Goal: Information Seeking & Learning: Find specific fact

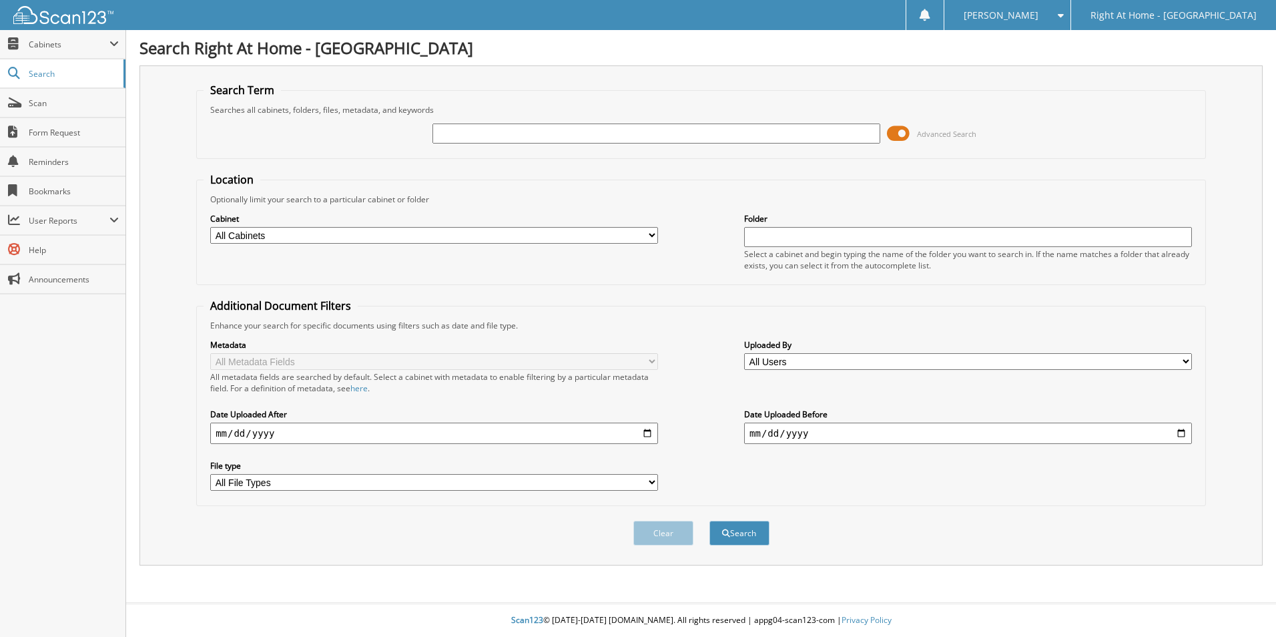
click at [460, 132] on input "text" at bounding box center [656, 133] width 448 height 20
type input "[PERSON_NAME]"
click at [709, 520] on button "Search" at bounding box center [739, 532] width 60 height 25
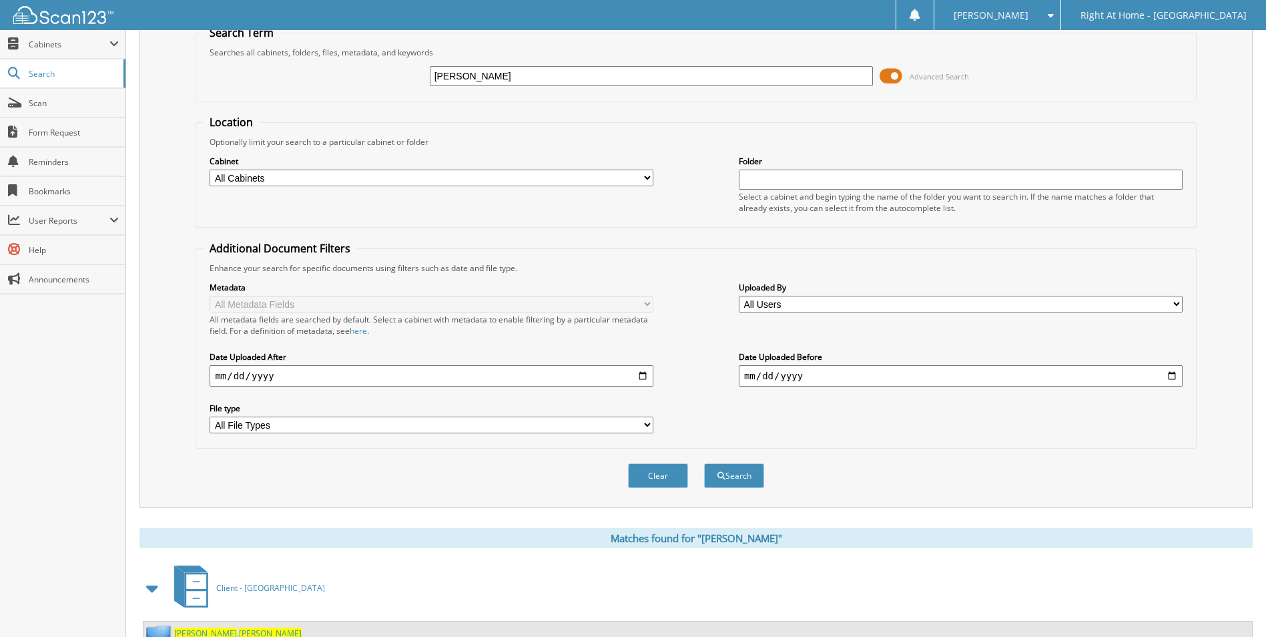
scroll to position [109, 0]
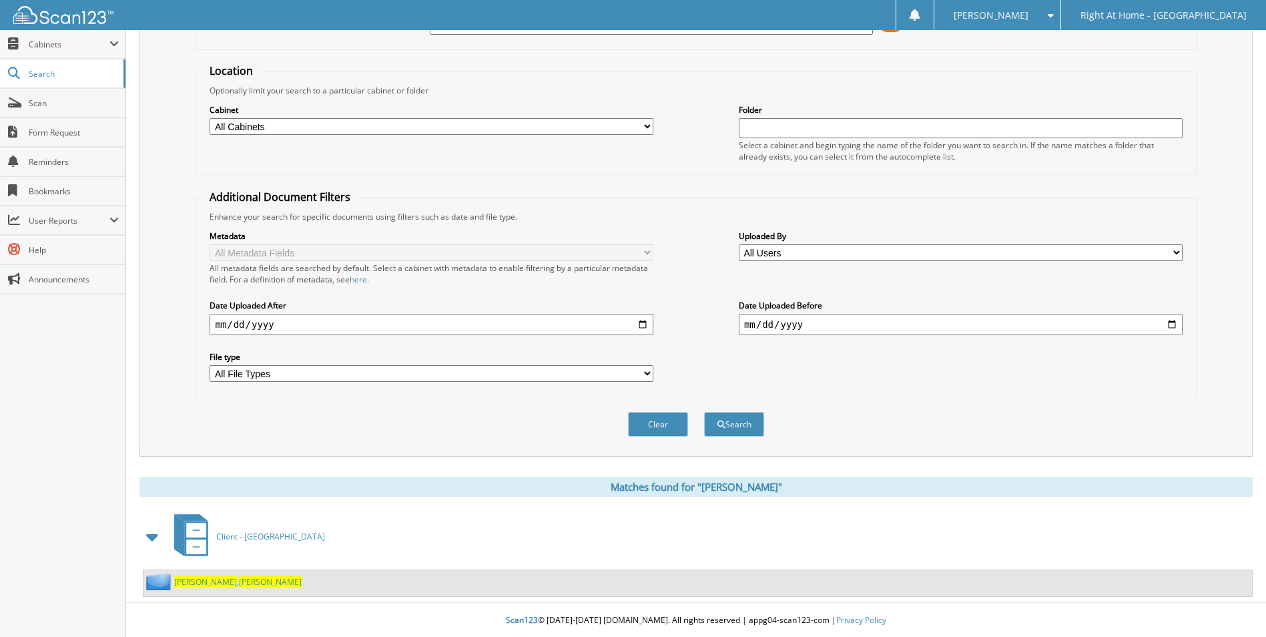
click at [239, 583] on span "John" at bounding box center [270, 581] width 63 height 11
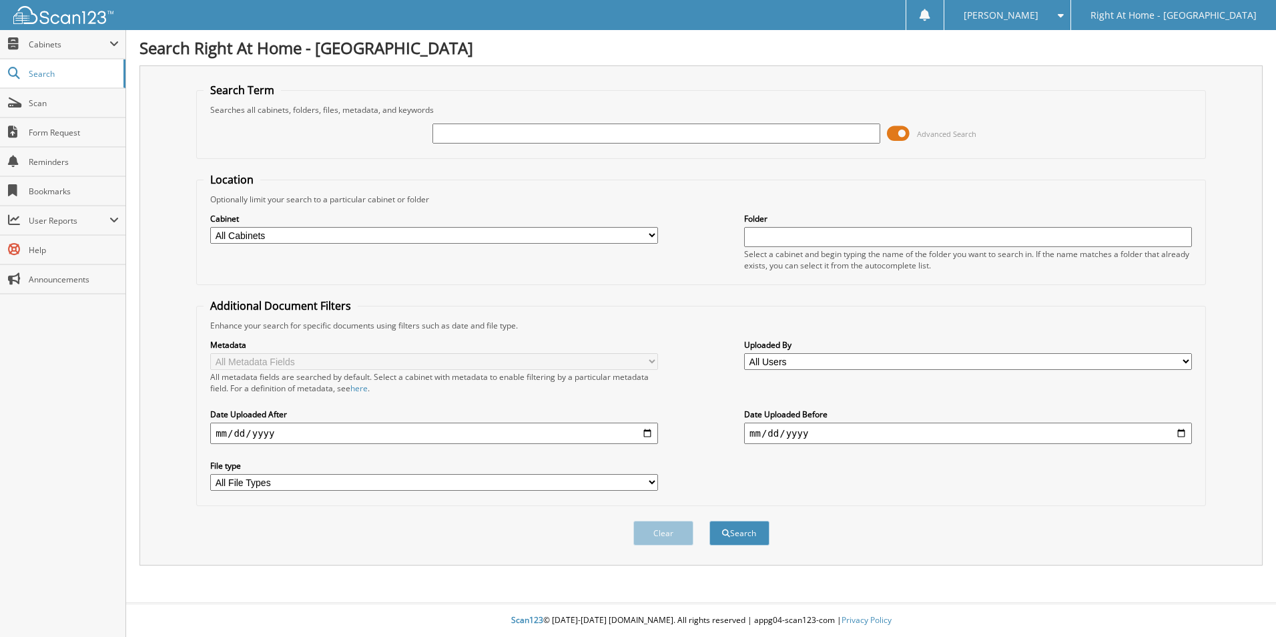
click at [450, 135] on input "text" at bounding box center [656, 133] width 448 height 20
type input "[PERSON_NAME]"
click at [709, 520] on button "Search" at bounding box center [739, 532] width 60 height 25
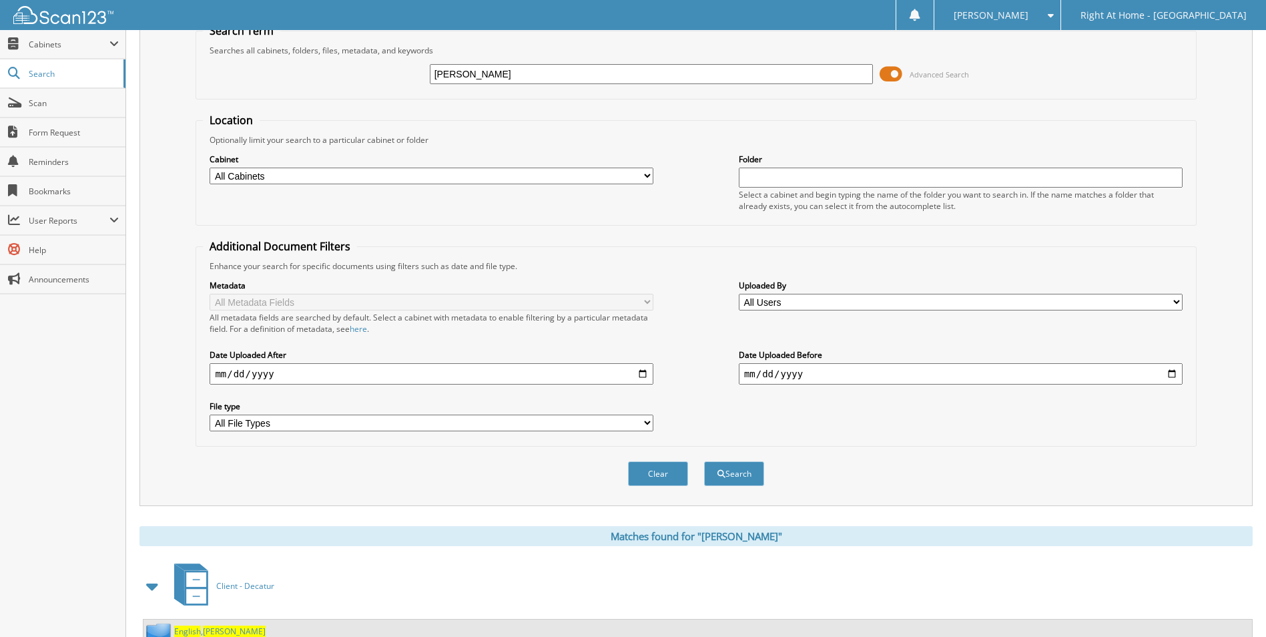
scroll to position [109, 0]
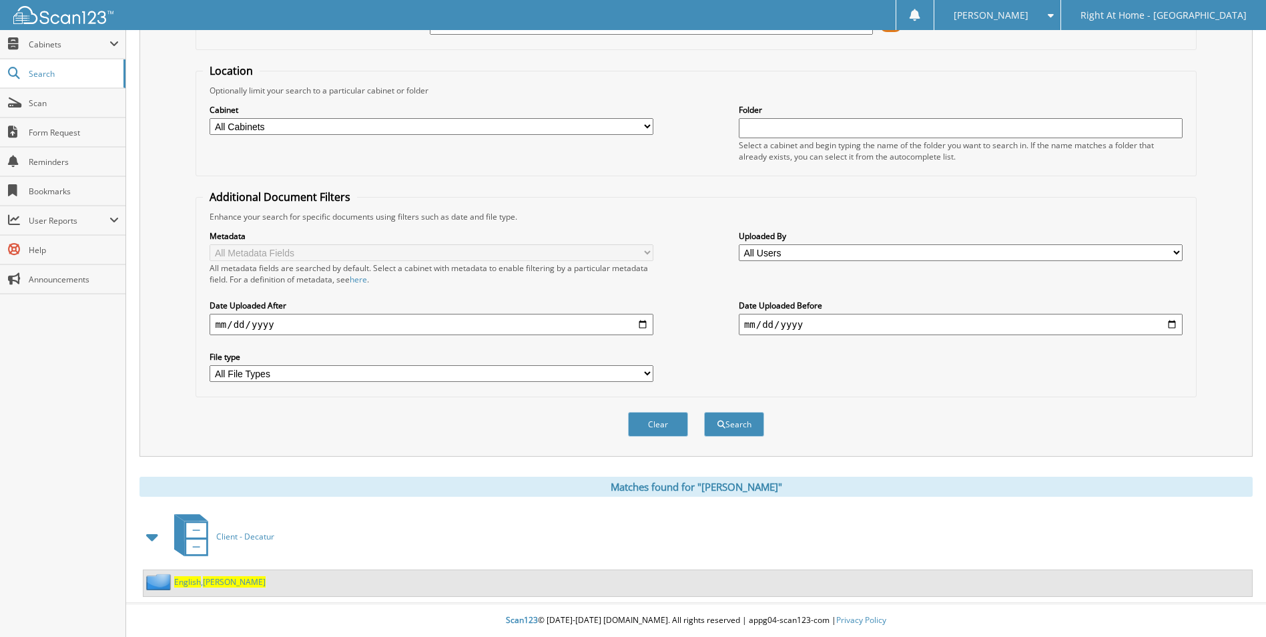
click at [180, 582] on span "English" at bounding box center [187, 581] width 27 height 11
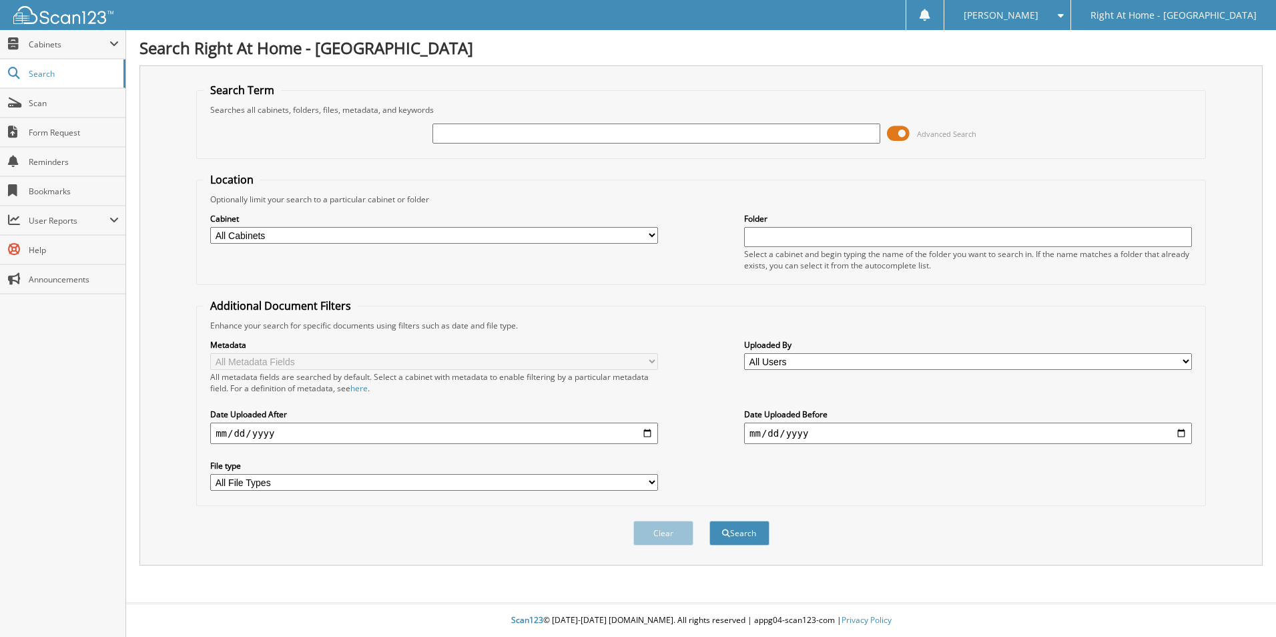
click at [450, 133] on input "text" at bounding box center [656, 133] width 448 height 20
type input "bob thomas"
click at [709, 520] on button "Search" at bounding box center [739, 532] width 60 height 25
